Goal: Task Accomplishment & Management: Manage account settings

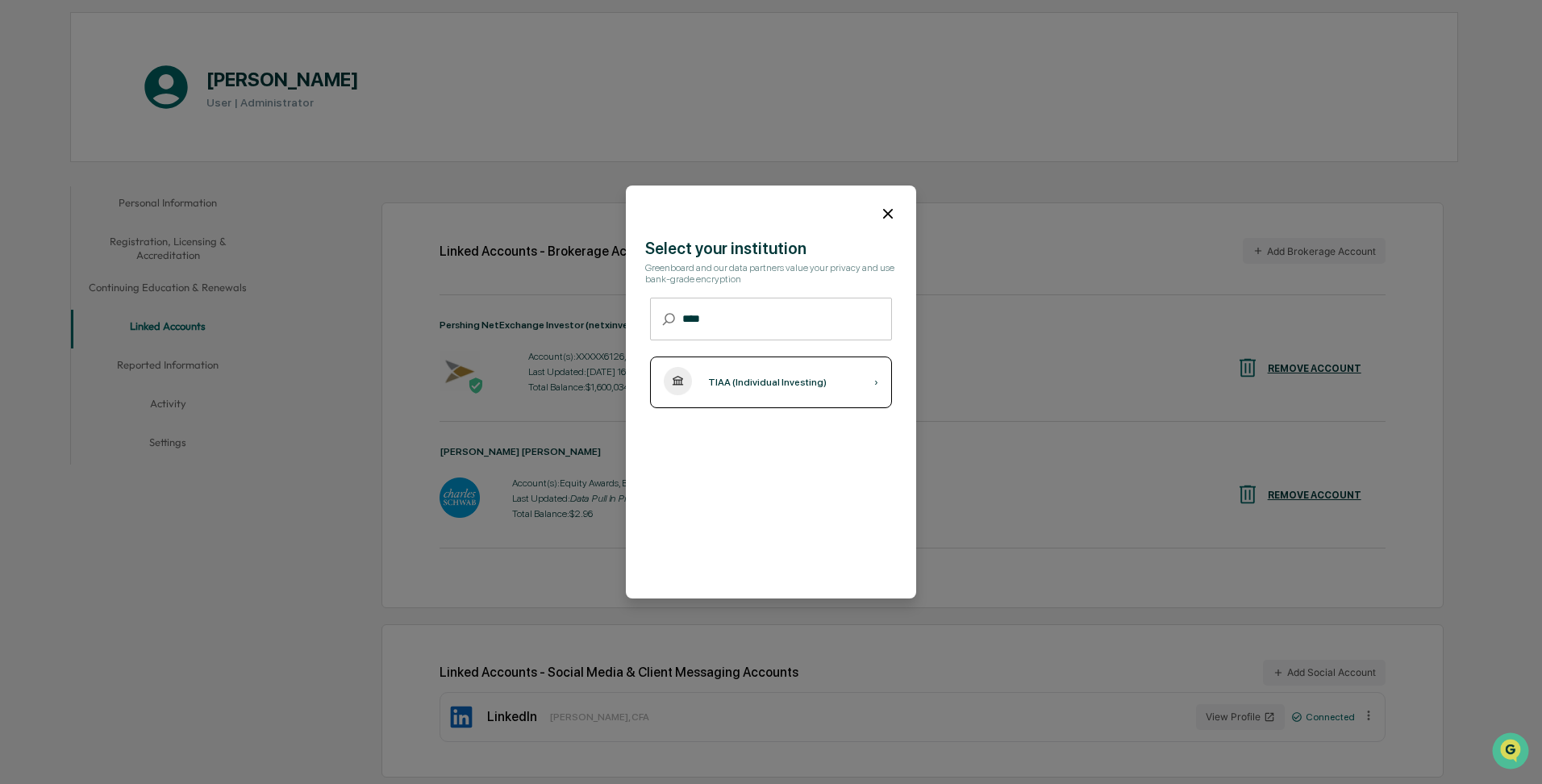
click at [789, 391] on div "TIAA (Individual Investing) ›" at bounding box center [771, 382] width 242 height 51
click at [891, 206] on icon at bounding box center [888, 214] width 18 height 18
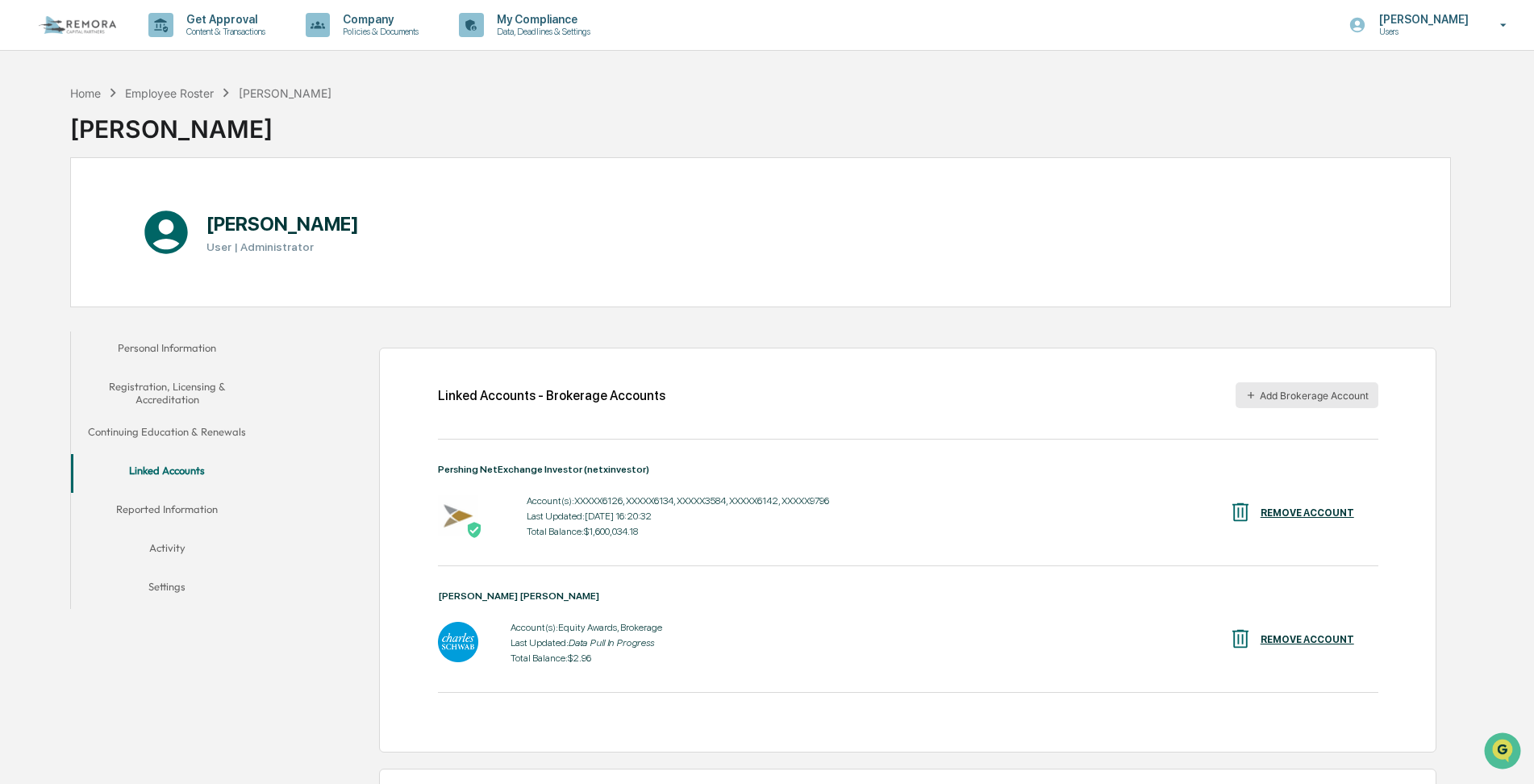
click at [1273, 398] on button "Add Brokerage Account" at bounding box center [1307, 396] width 143 height 26
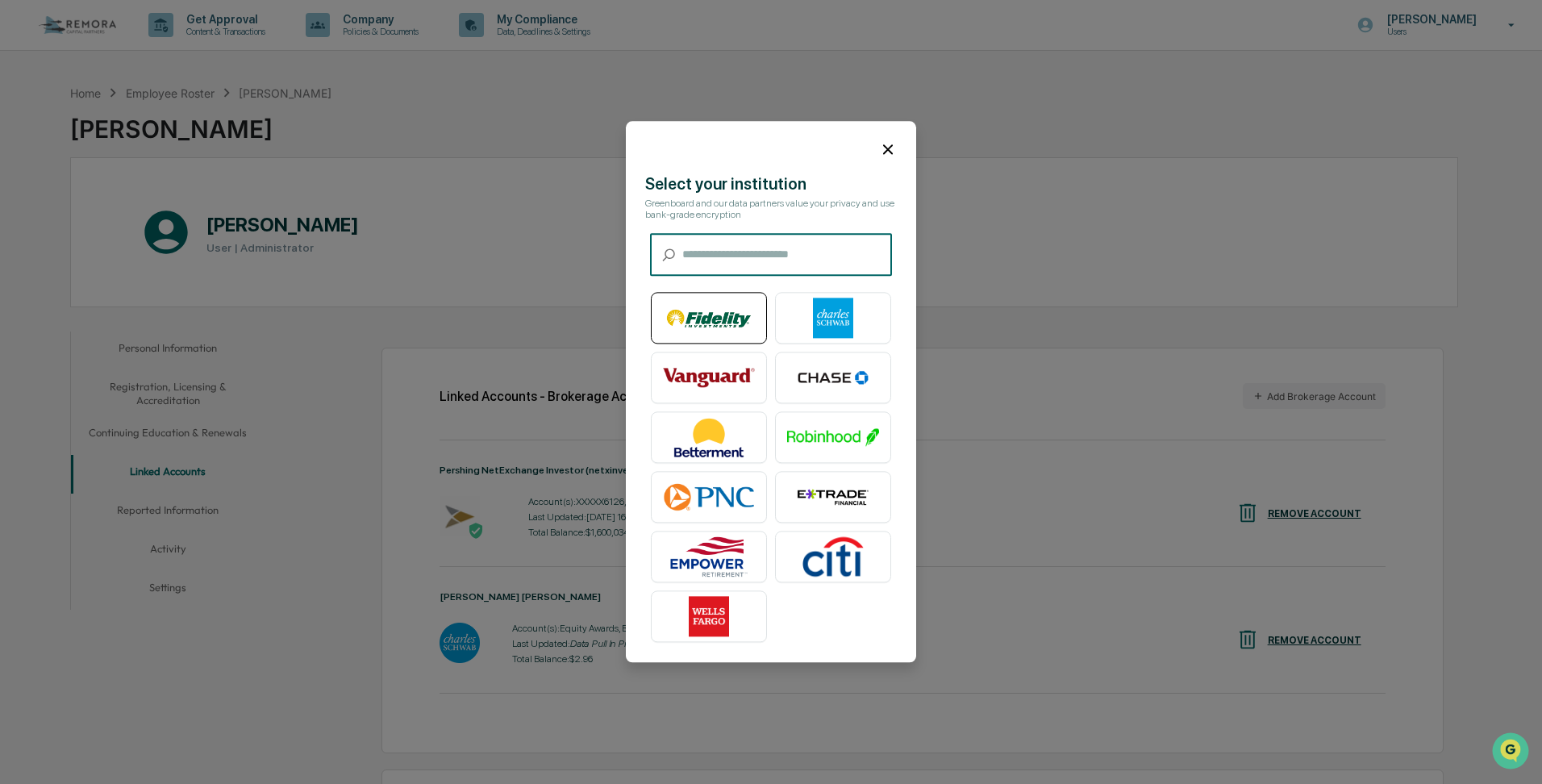
click at [742, 311] on img at bounding box center [709, 318] width 92 height 40
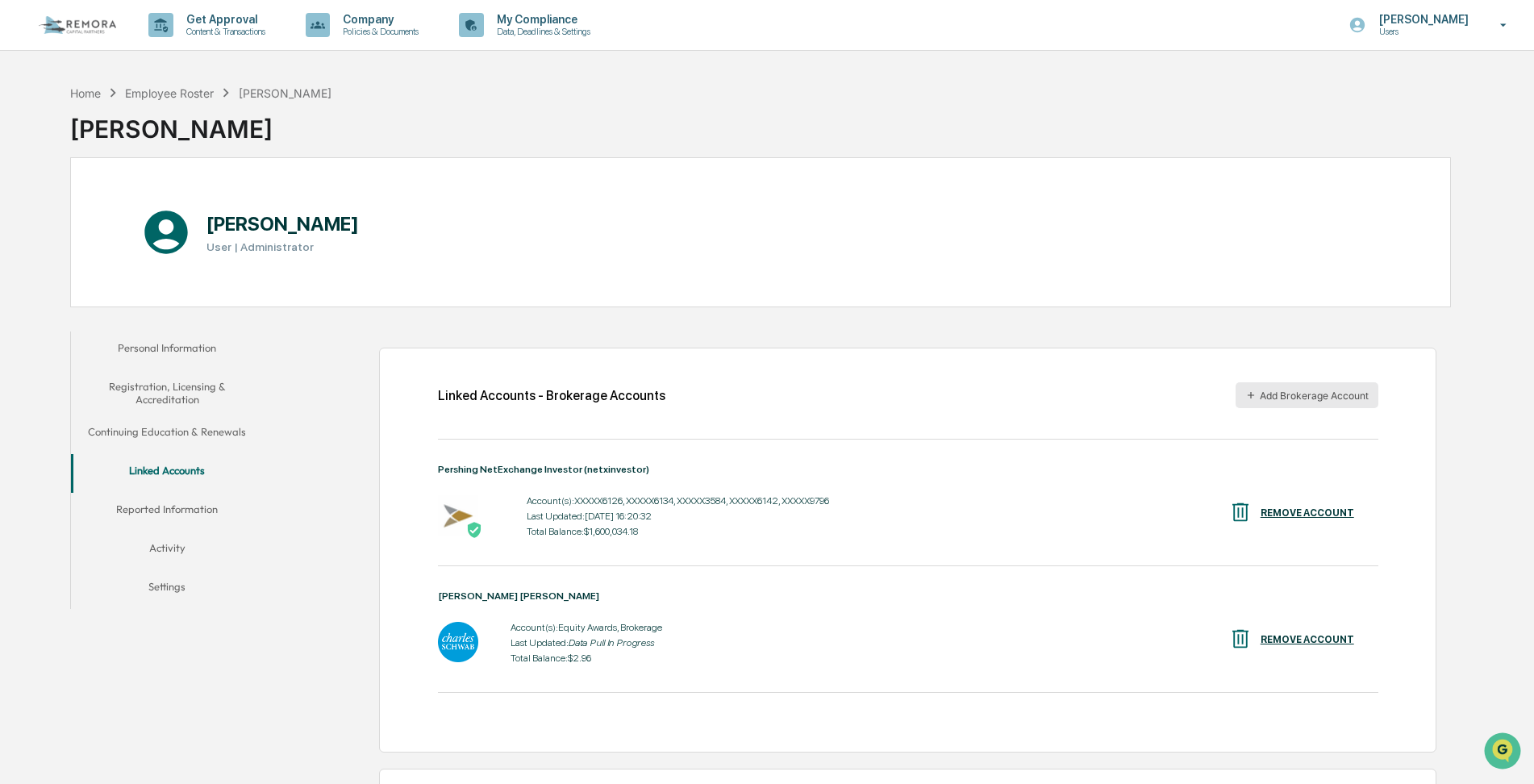
click at [1274, 396] on button "Add Brokerage Account" at bounding box center [1307, 396] width 143 height 26
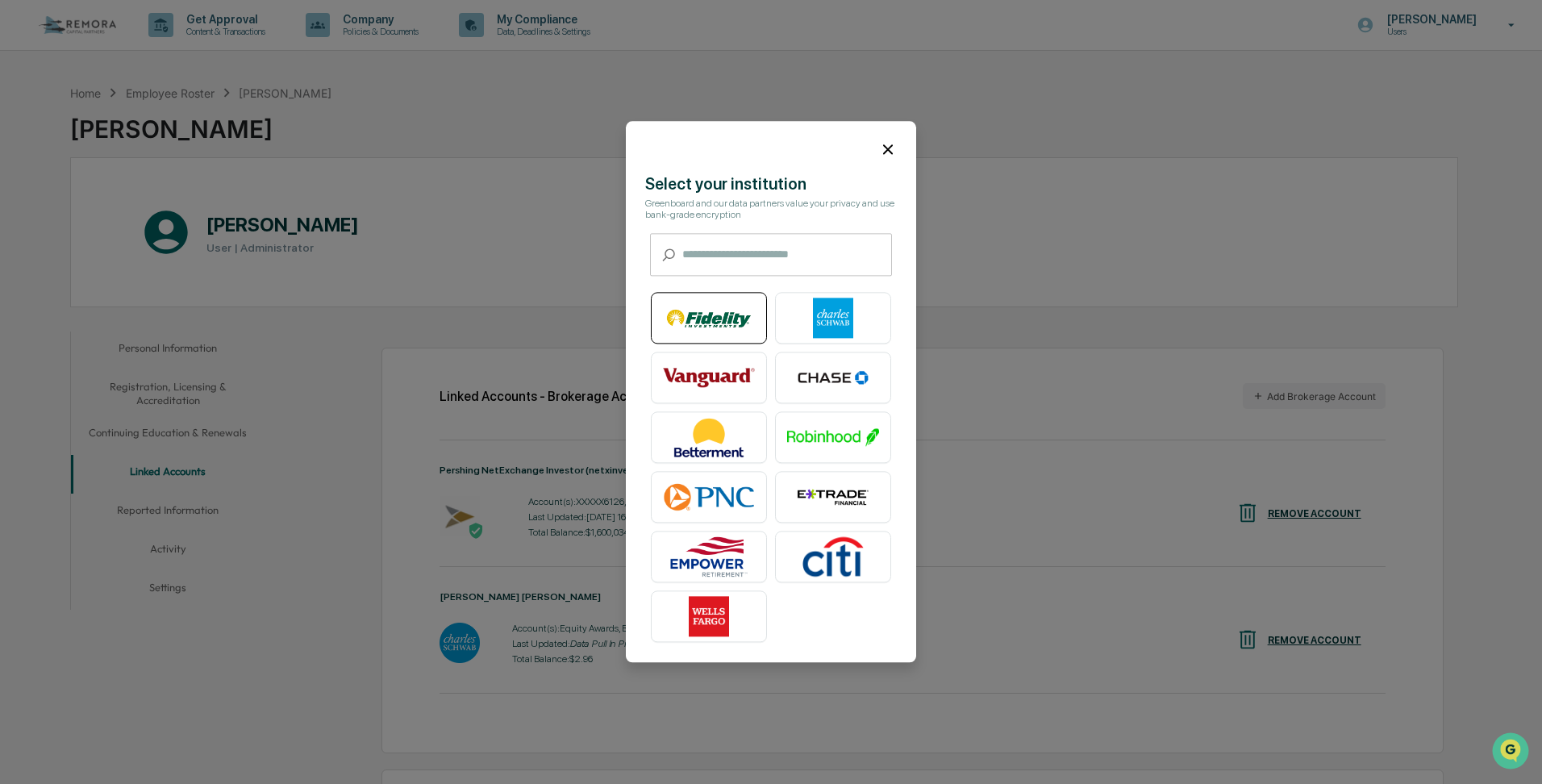
click at [711, 330] on img at bounding box center [709, 318] width 92 height 40
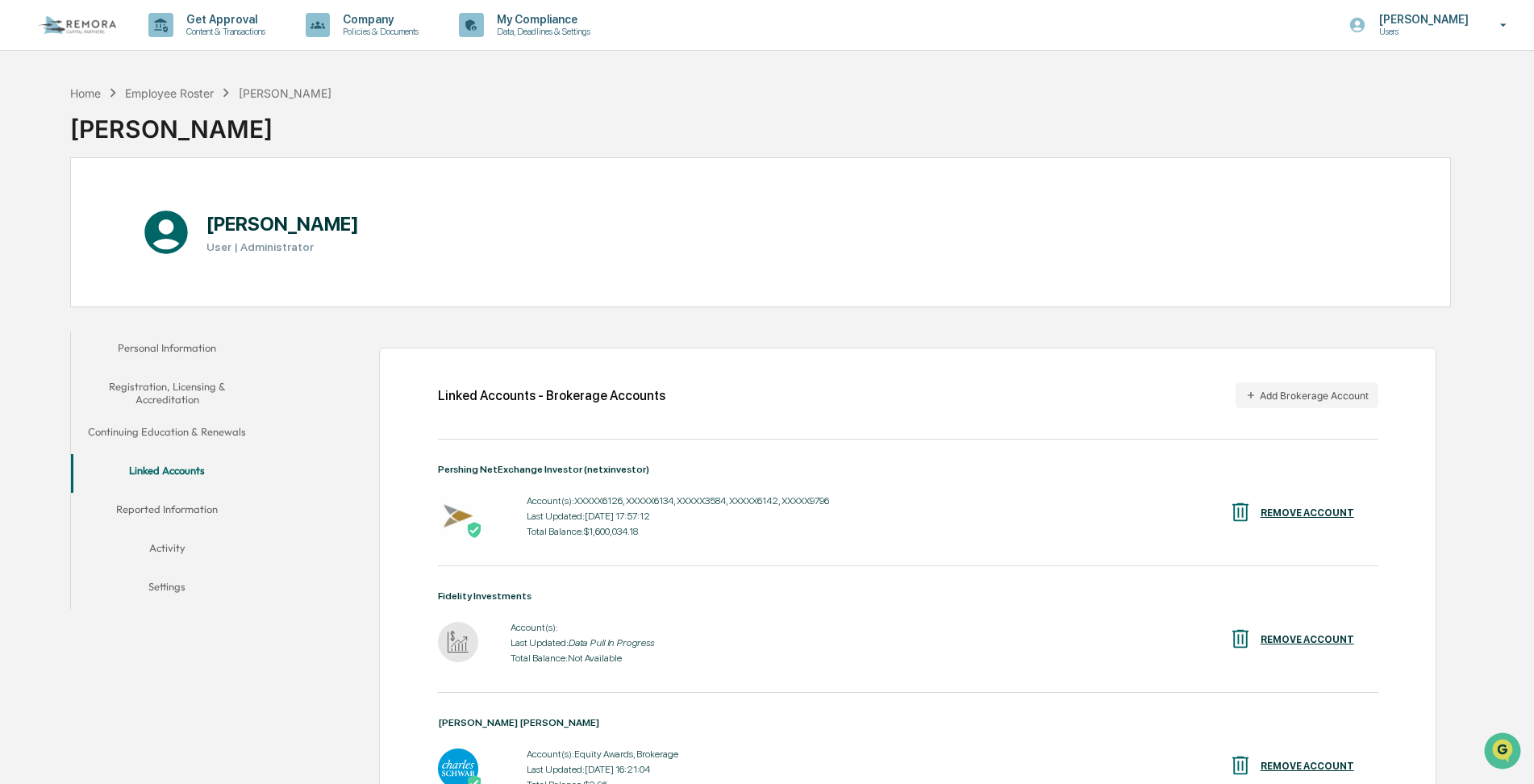
click at [950, 625] on div "Account(s): Last Updated: Data Pull In Progress Total Balance: Not Available RE…" at bounding box center [908, 642] width 941 height 50
click at [905, 637] on div "Account(s): Last Updated: Data Pull In Progress Total Balance: Not Available RE…" at bounding box center [908, 642] width 941 height 50
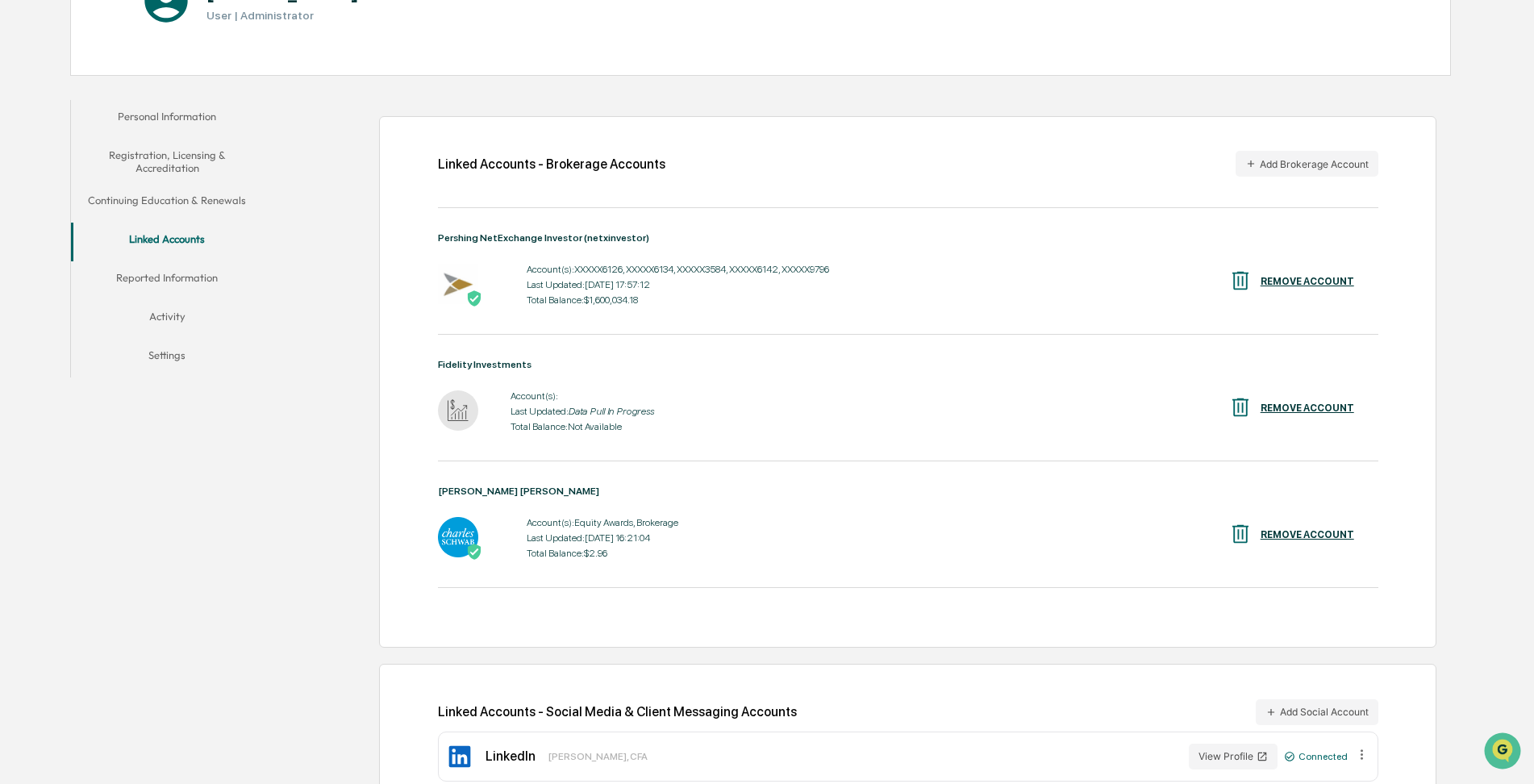
scroll to position [246, 0]
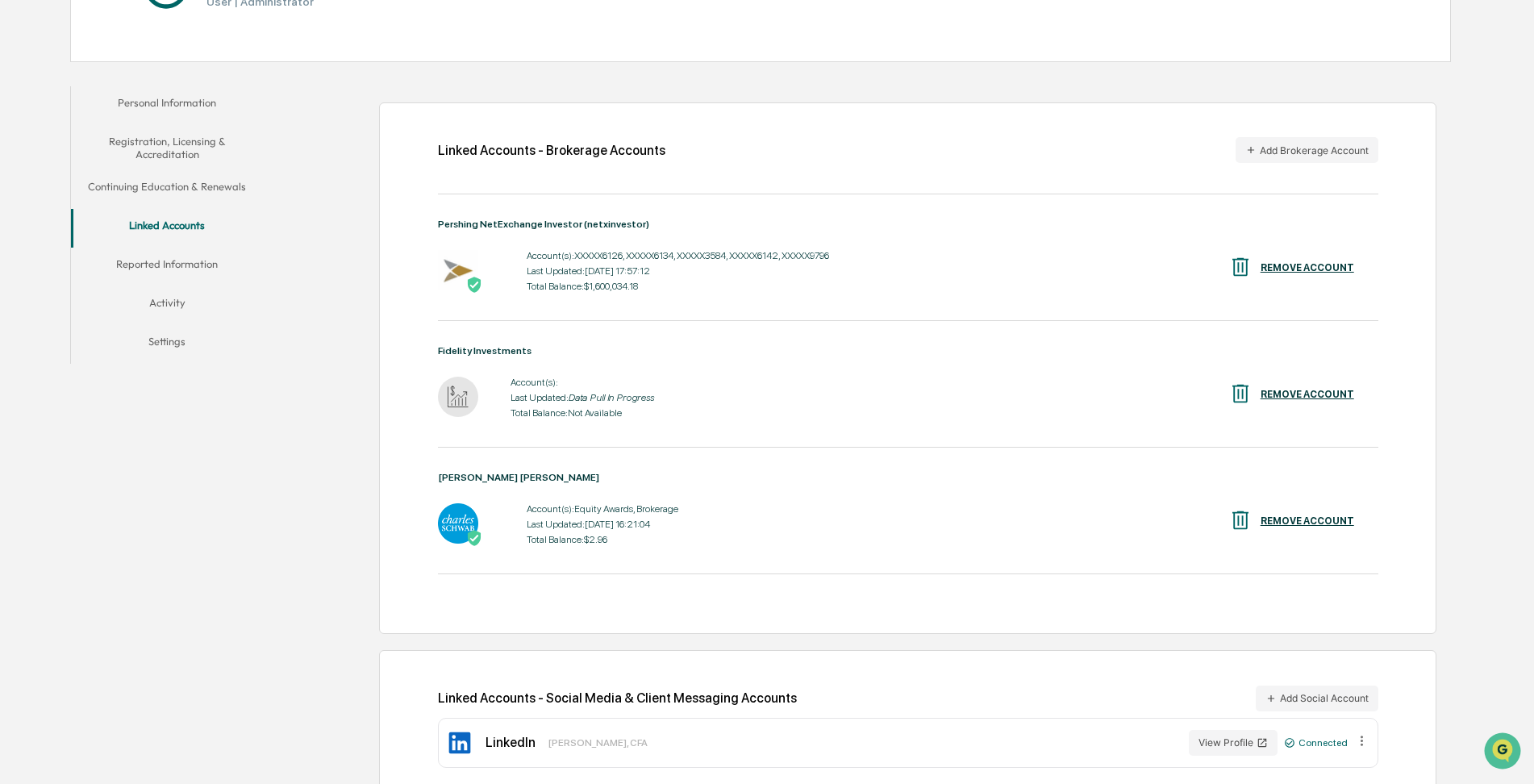
drag, startPoint x: 495, startPoint y: 398, endPoint x: 543, endPoint y: 387, distance: 49.2
click at [543, 387] on div "Account(s): Last Updated: Data Pull In Progress Total Balance: Not Available RE…" at bounding box center [908, 397] width 941 height 50
click at [245, 516] on div "Personal Information Registration, Licensing & Accreditation Continuing Educati…" at bounding box center [760, 445] width 1381 height 733
click at [279, 462] on div "Linked Accounts - Brokerage Accounts Add Brokerage Account Pershing NetExchange…" at bounding box center [861, 445] width 1179 height 733
click at [571, 394] on icon "Data Pull In Progress" at bounding box center [611, 397] width 86 height 11
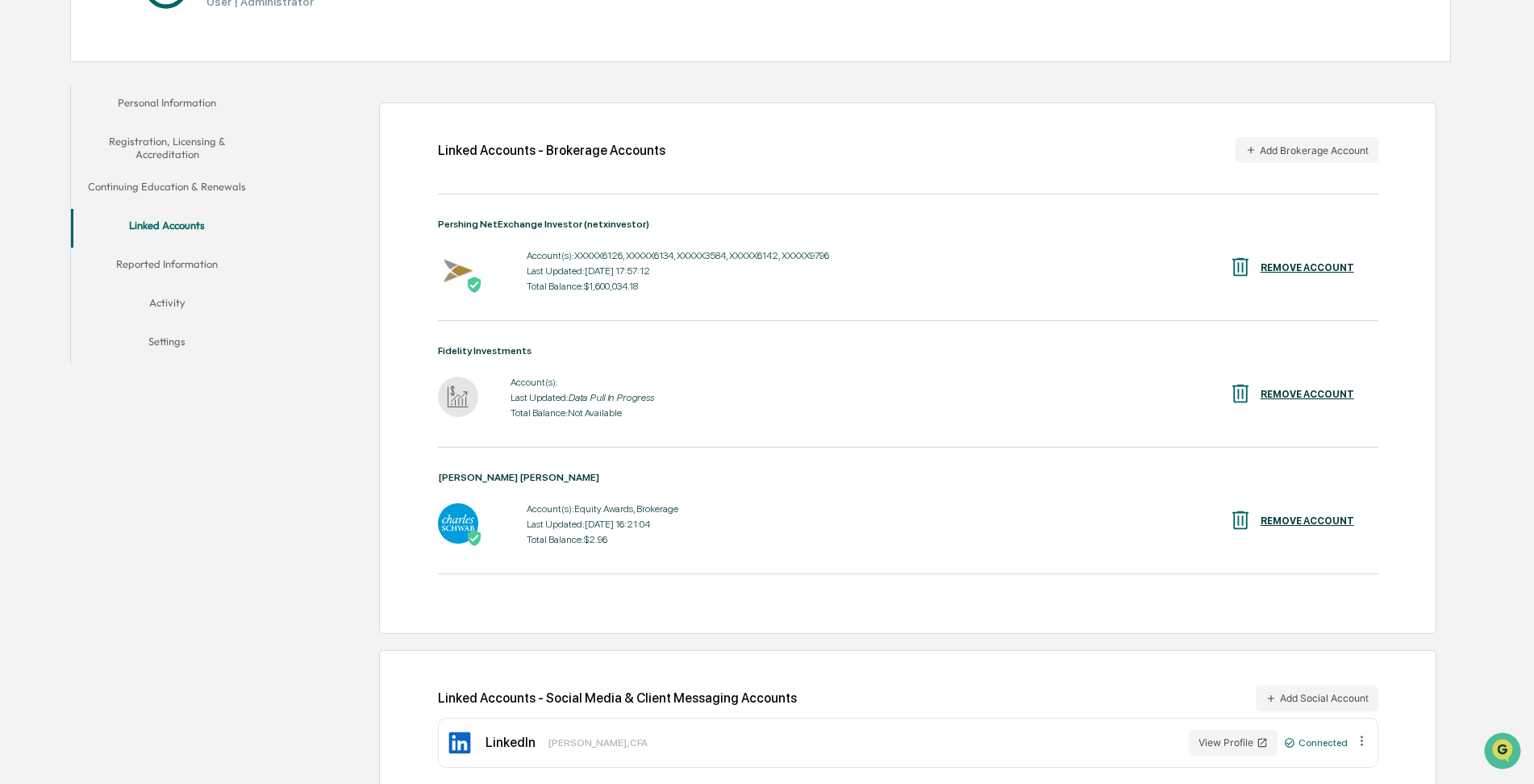
click at [1305, 396] on div "REMOVE ACCOUNT" at bounding box center [1307, 395] width 94 height 11
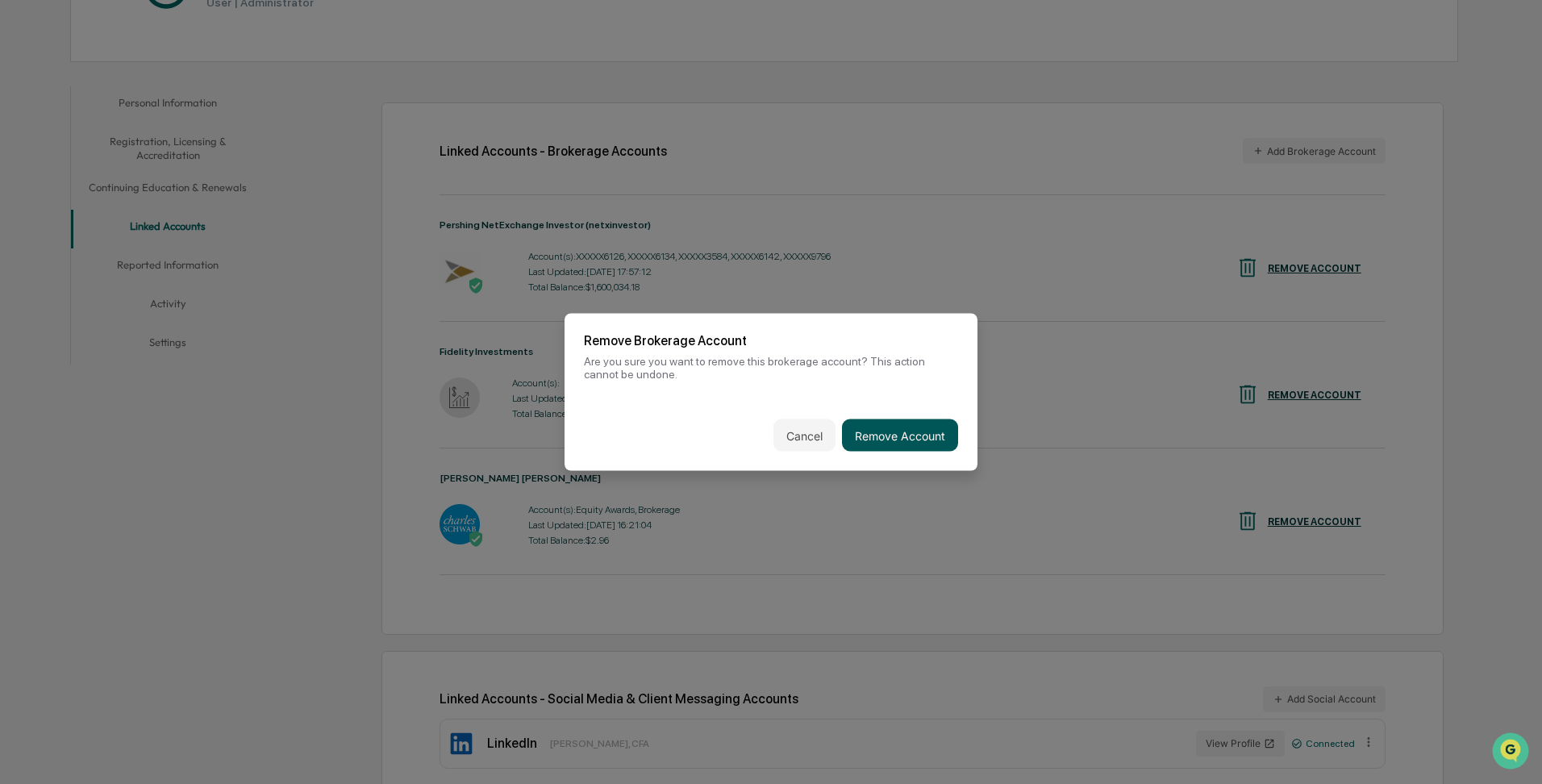
click at [882, 430] on button "Remove Account" at bounding box center [900, 436] width 116 height 33
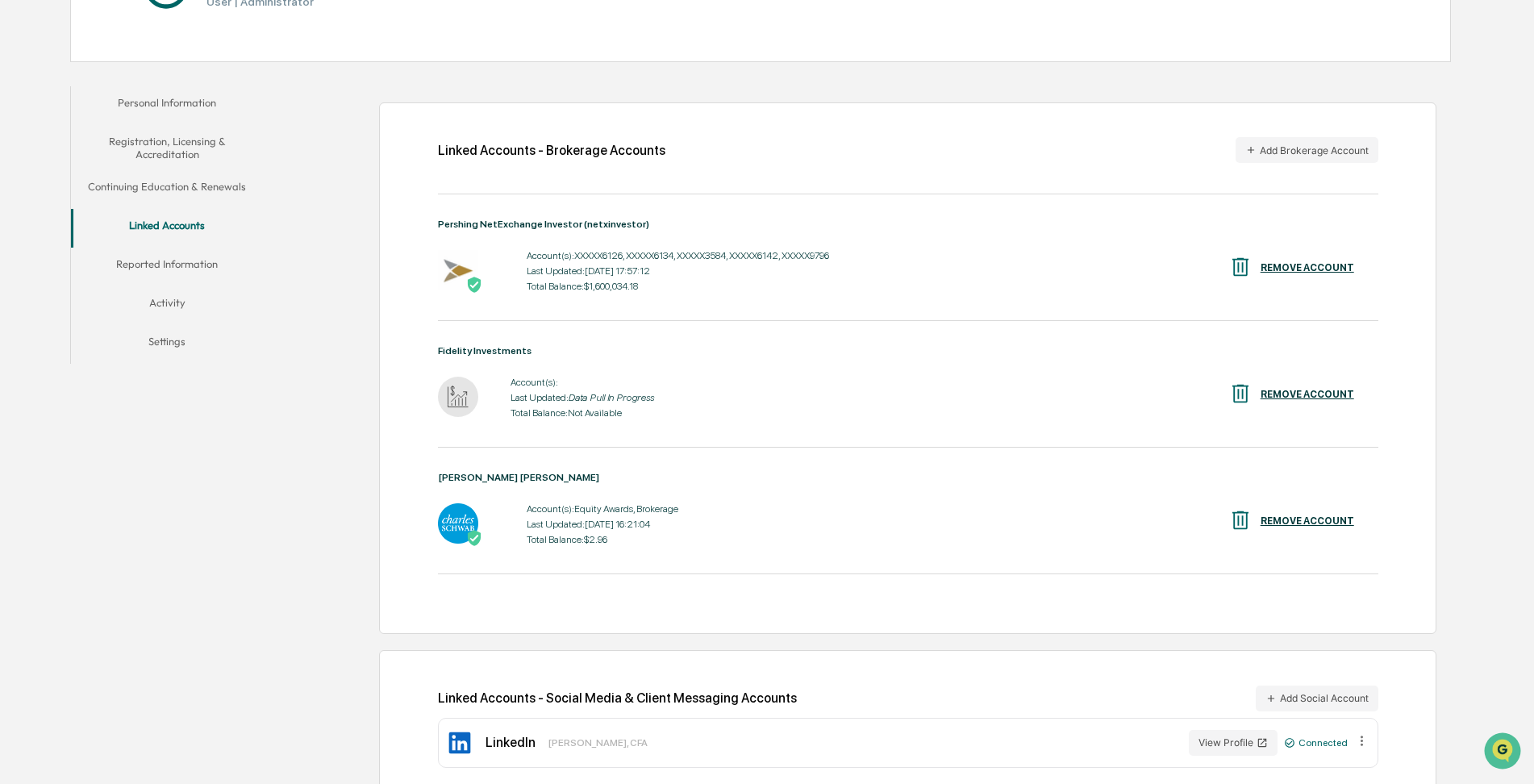
click at [326, 457] on div "Linked Accounts - Brokerage Accounts Add Brokerage Account Pershing NetExchange…" at bounding box center [861, 445] width 1179 height 733
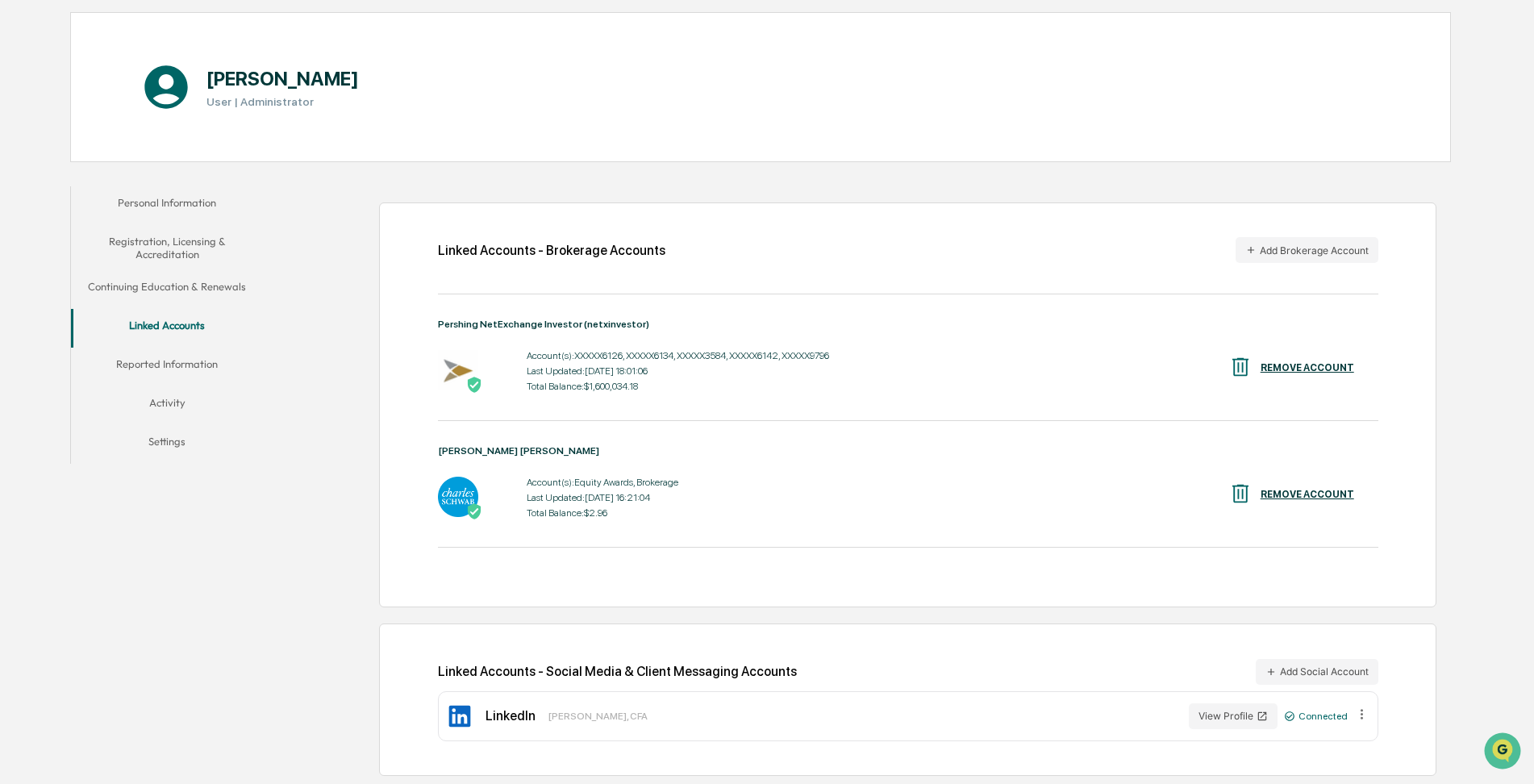
scroll to position [145, 0]
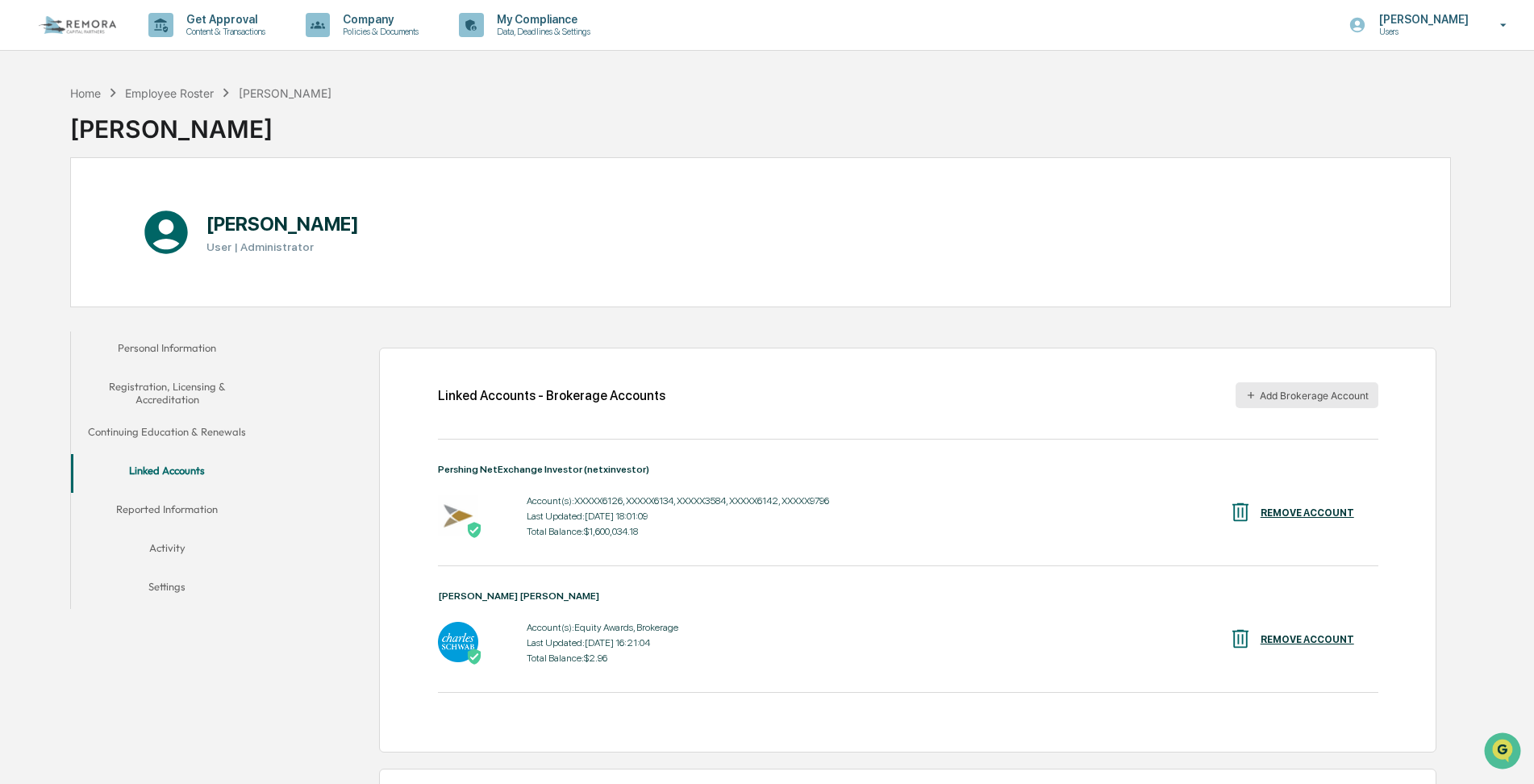
click at [1296, 389] on button "Add Brokerage Account" at bounding box center [1307, 396] width 143 height 26
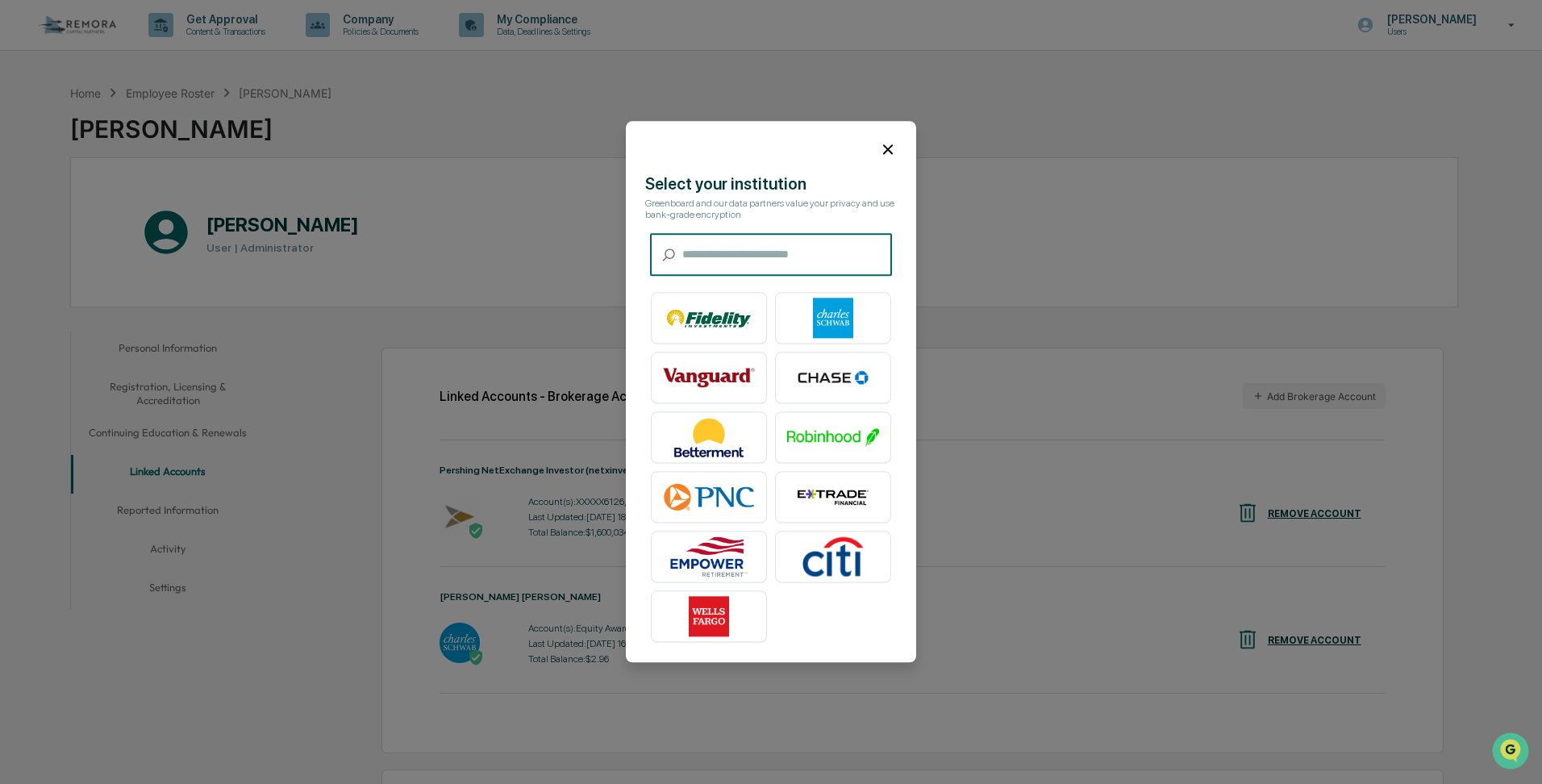
click at [690, 250] on input "text" at bounding box center [787, 255] width 210 height 42
click at [699, 322] on img at bounding box center [709, 318] width 92 height 40
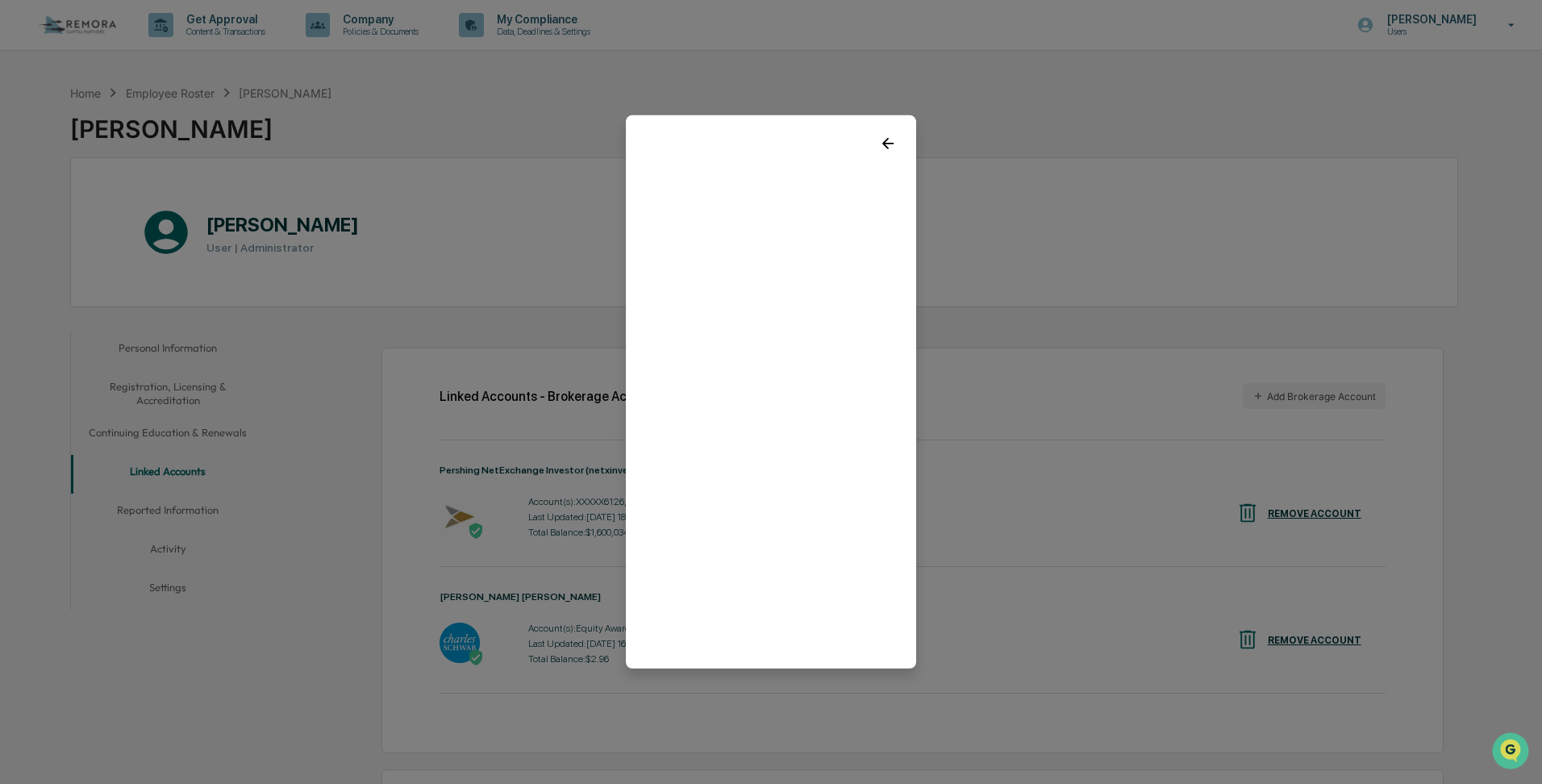
click at [888, 142] on icon at bounding box center [888, 144] width 18 height 18
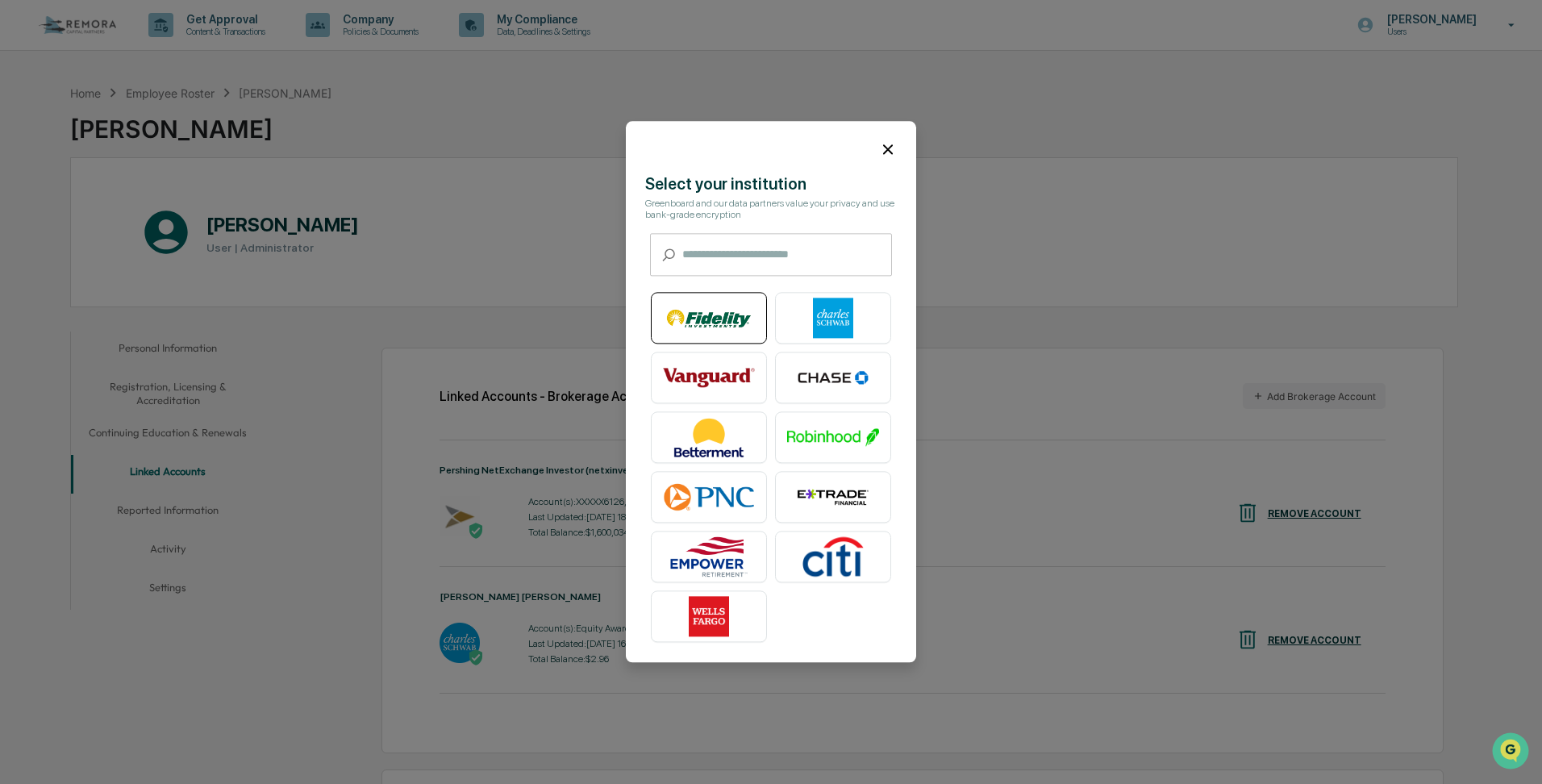
click at [706, 324] on img at bounding box center [709, 318] width 92 height 40
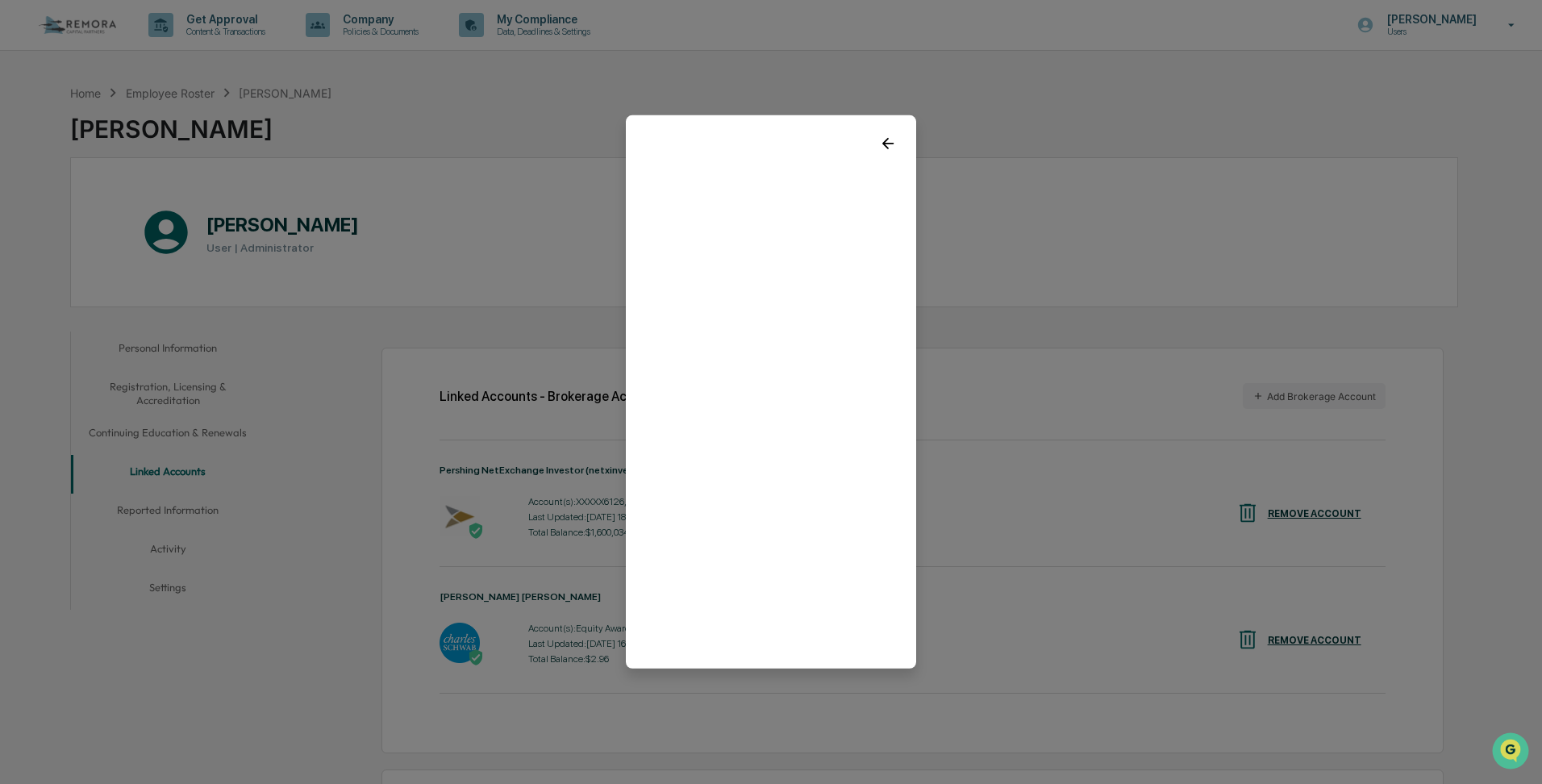
click at [891, 139] on icon at bounding box center [888, 144] width 18 height 18
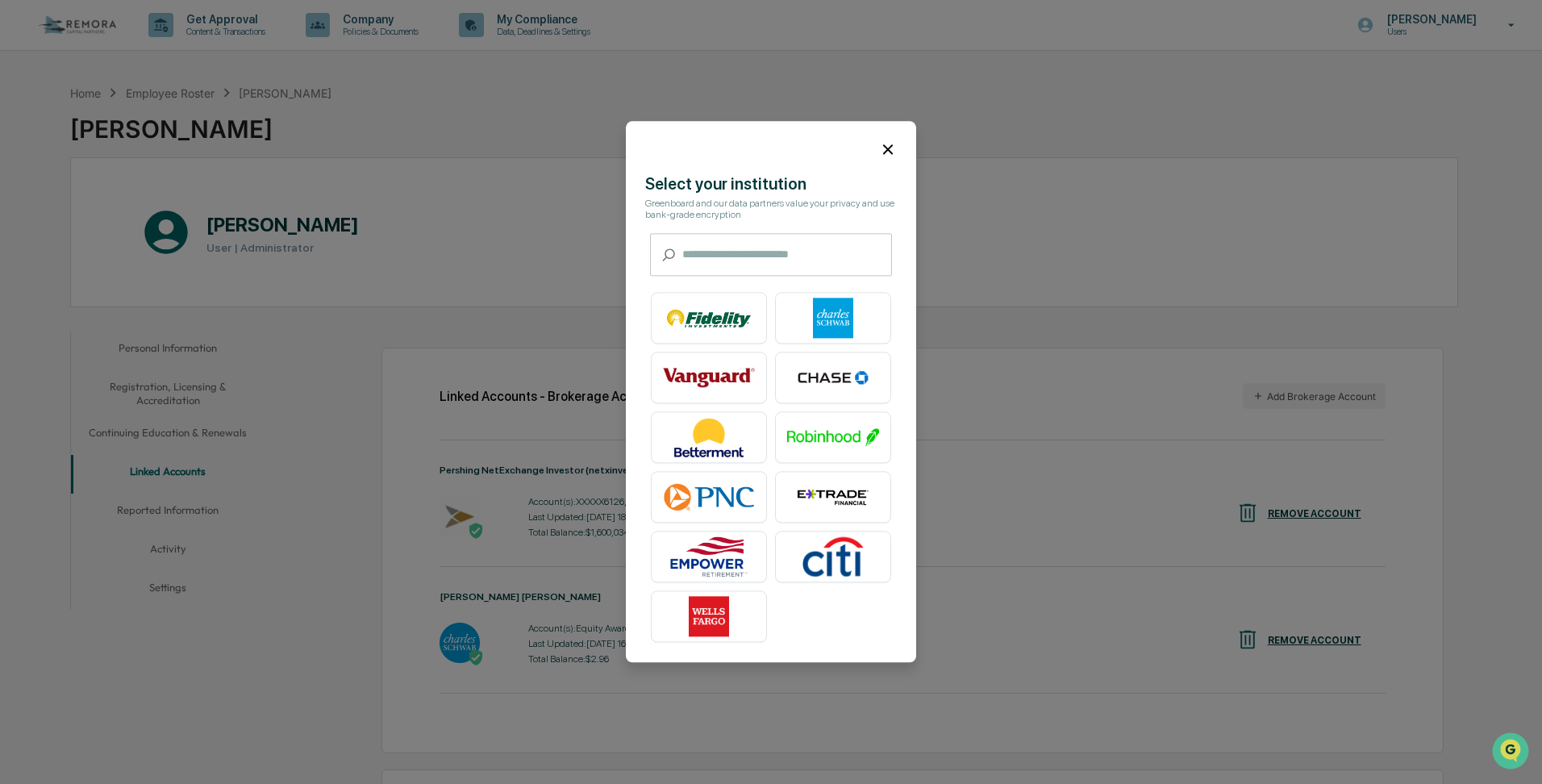
click at [891, 157] on icon at bounding box center [888, 149] width 18 height 18
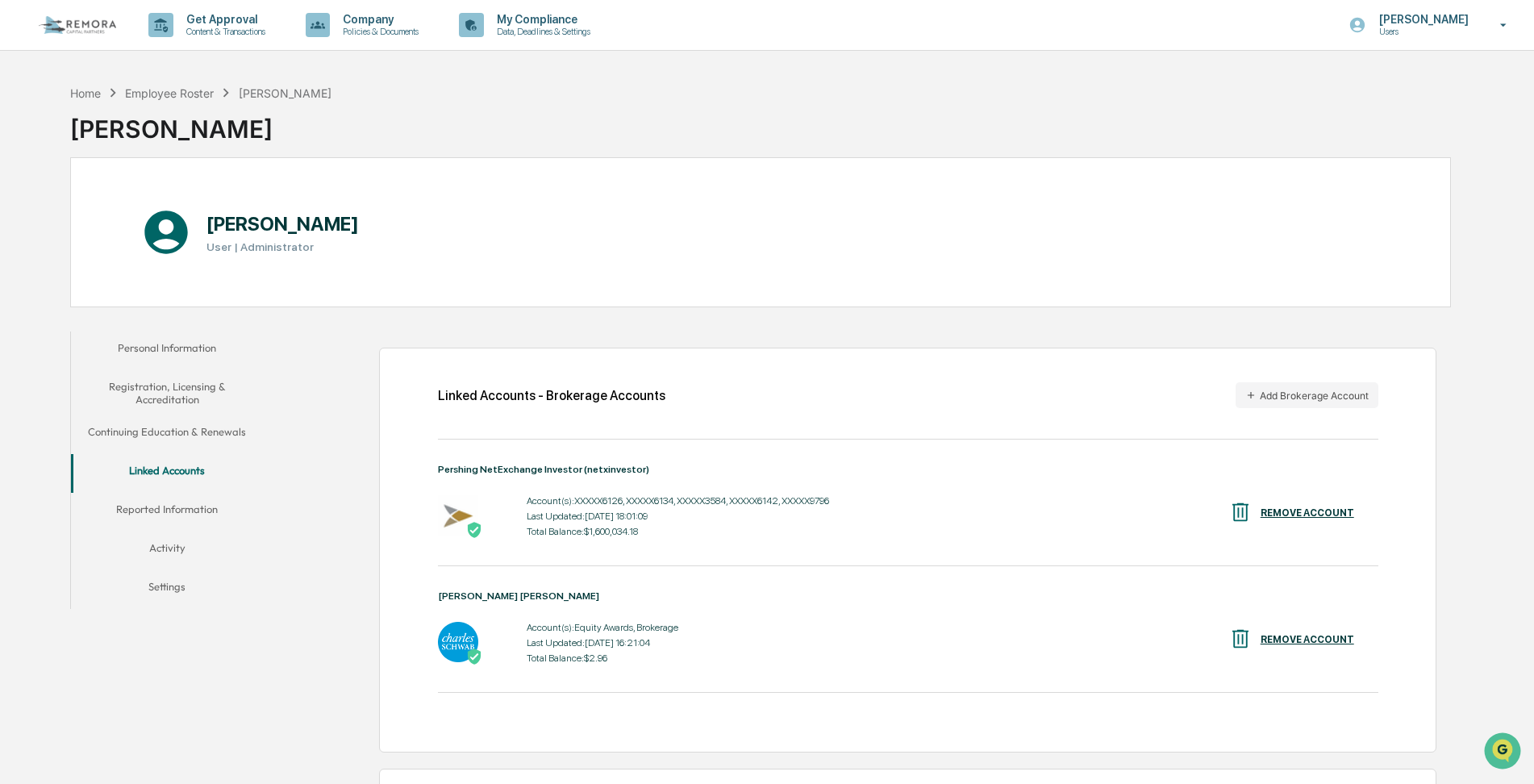
drag, startPoint x: 262, startPoint y: 711, endPoint x: 264, endPoint y: 609, distance: 102.0
click at [262, 689] on div "Personal Information Registration, Licensing & Accreditation Continuing Educati…" at bounding box center [760, 626] width 1381 height 606
click at [625, 502] on div "Account(s): XXXXX6126, XXXXX6134, XXXXX3584, XXXXX6142, XXXXX9796" at bounding box center [678, 501] width 303 height 11
click at [161, 542] on button "Activity" at bounding box center [167, 551] width 193 height 38
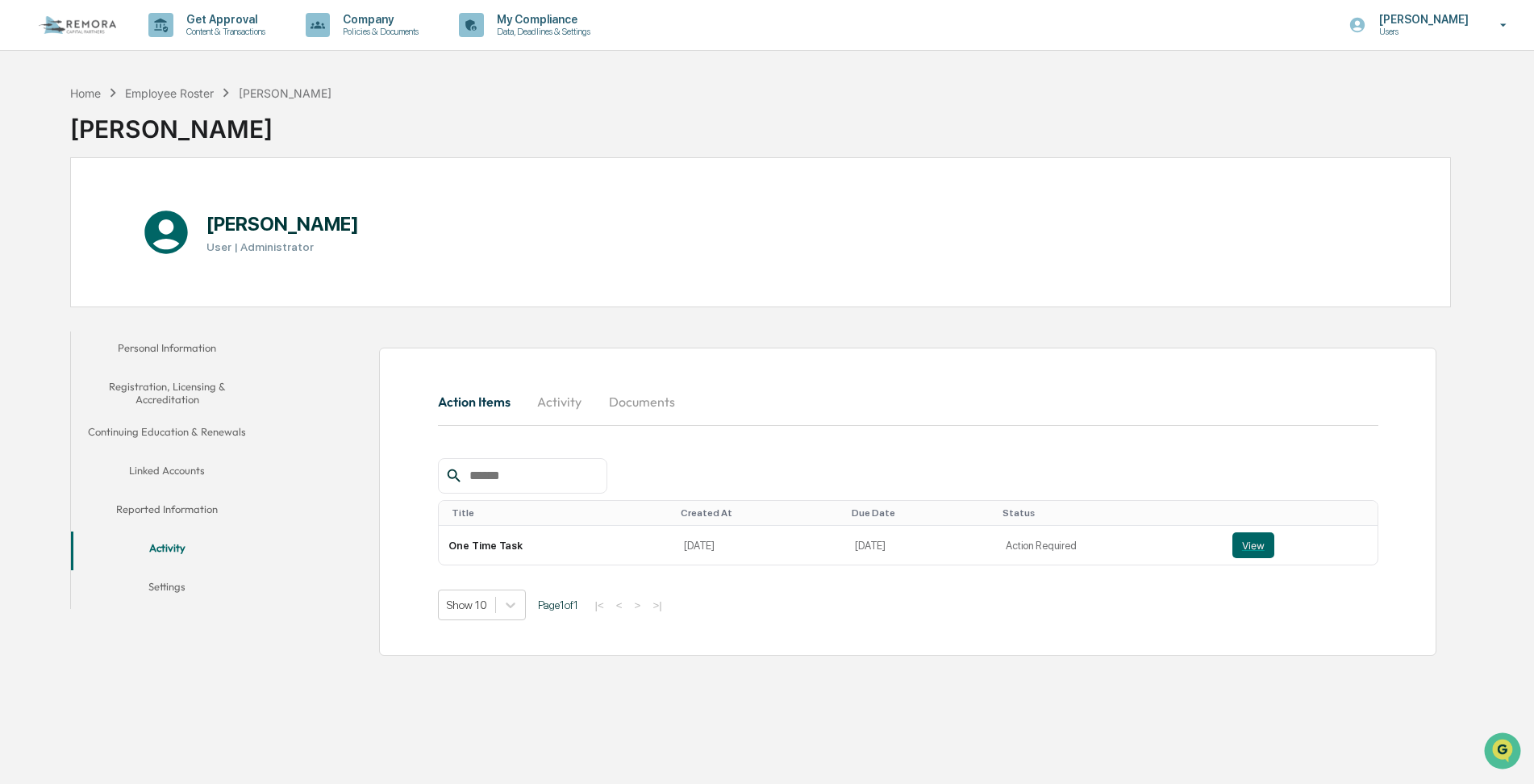
click at [570, 397] on button "Activity" at bounding box center [560, 401] width 73 height 38
